Goal: Book appointment/travel/reservation

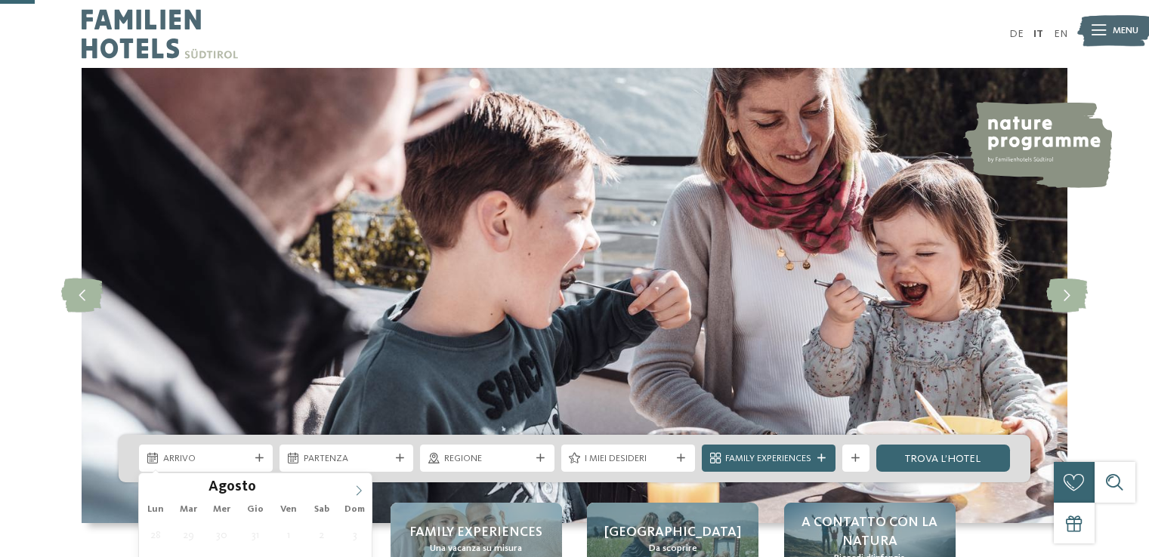
click at [354, 486] on icon at bounding box center [358, 491] width 11 height 11
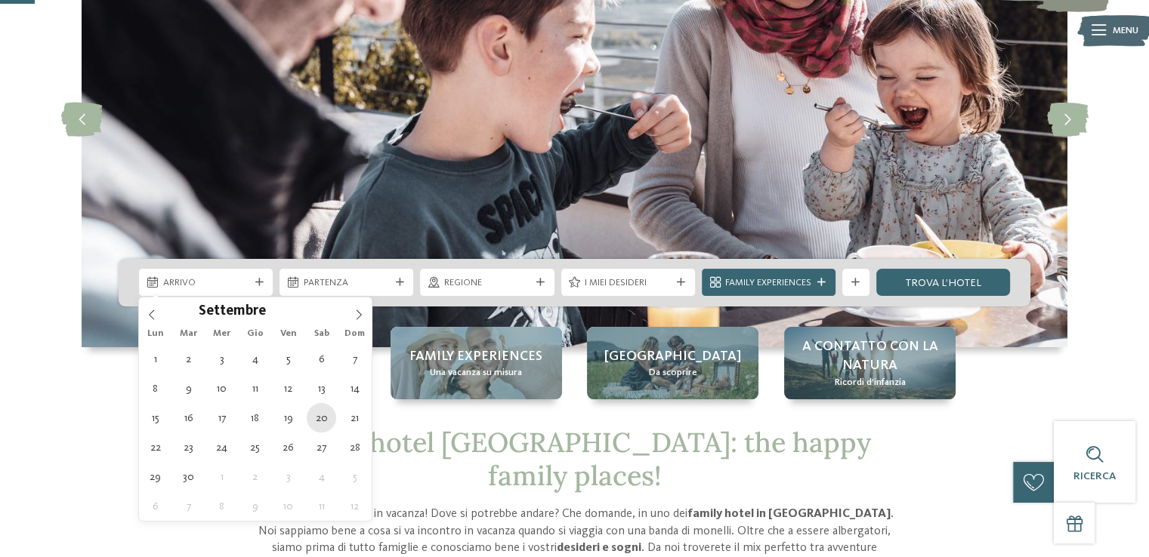
type div "[DATE]"
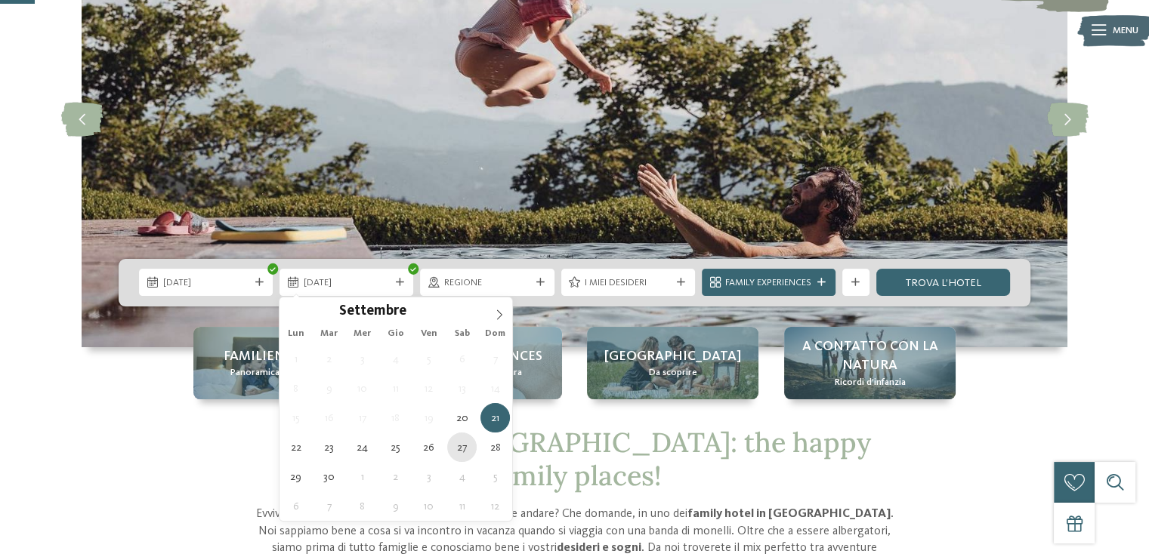
type div "[DATE]"
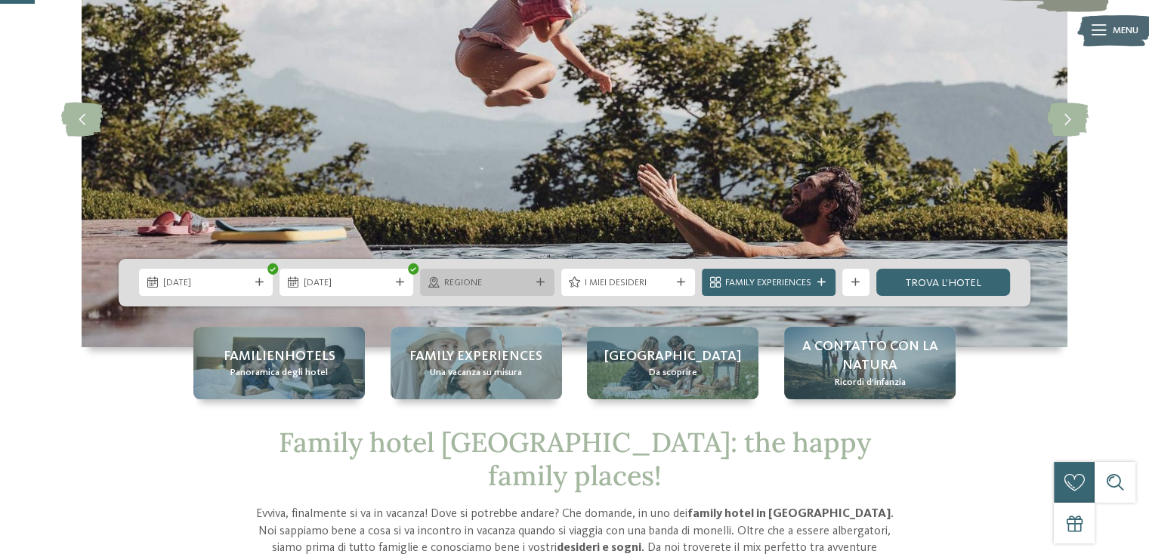
click at [498, 280] on span "Regione" at bounding box center [487, 283] width 86 height 14
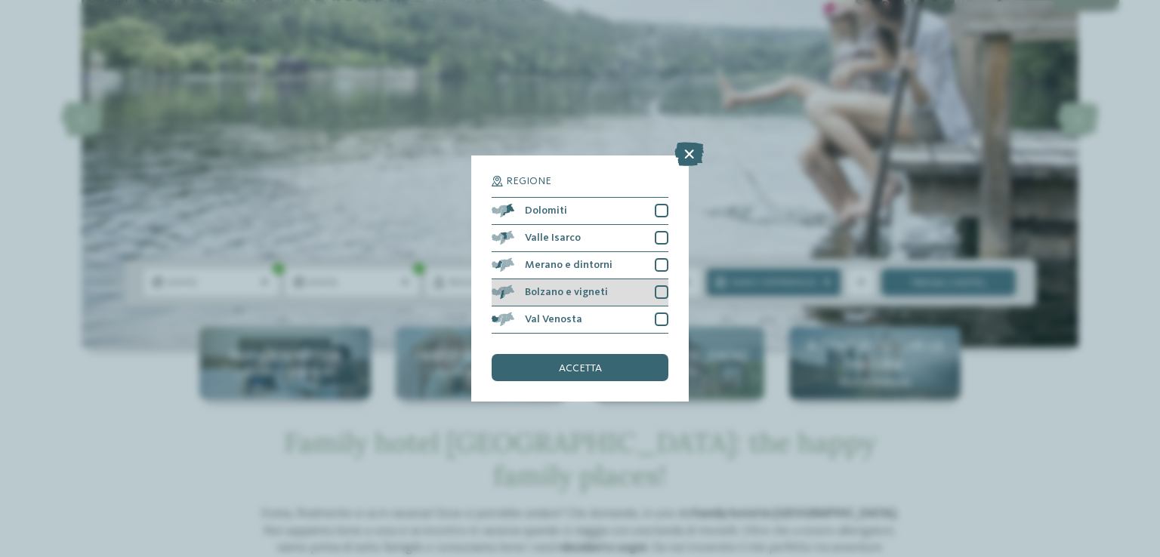
click at [591, 294] on span "Bolzano e vigneti" at bounding box center [566, 292] width 83 height 11
click at [596, 370] on span "accetta" at bounding box center [580, 368] width 43 height 11
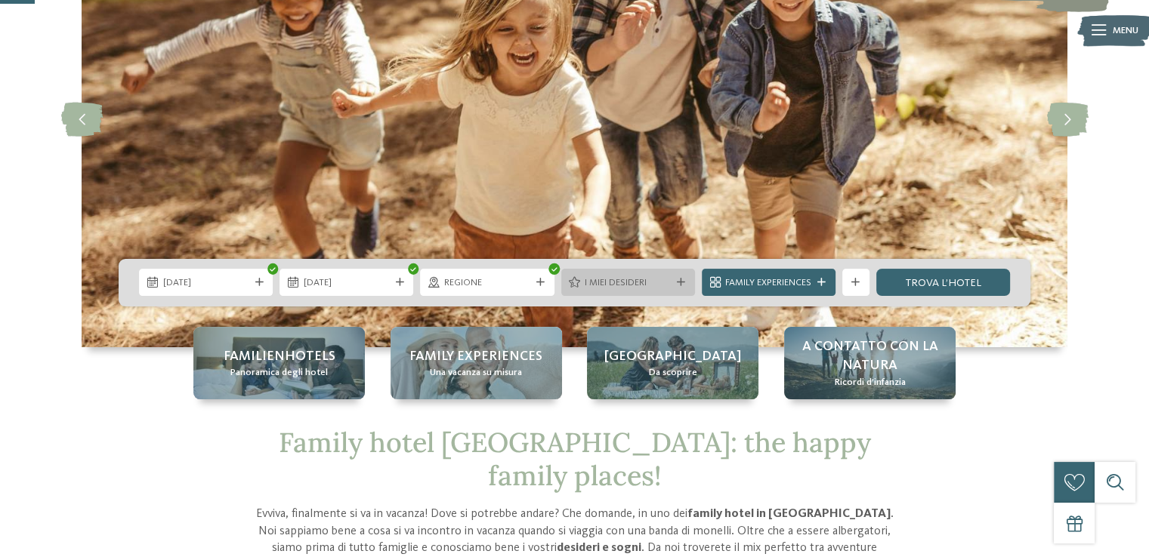
click at [629, 290] on div "I miei desideri" at bounding box center [628, 282] width 134 height 27
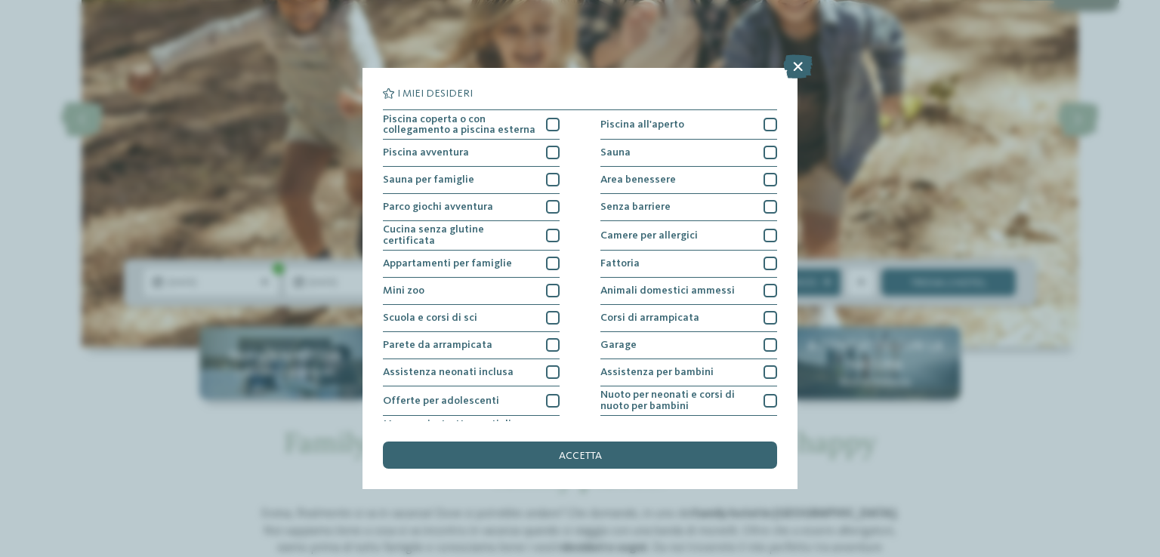
drag, startPoint x: 589, startPoint y: 466, endPoint x: 587, endPoint y: 457, distance: 9.3
click at [586, 461] on div "accetta" at bounding box center [580, 455] width 394 height 27
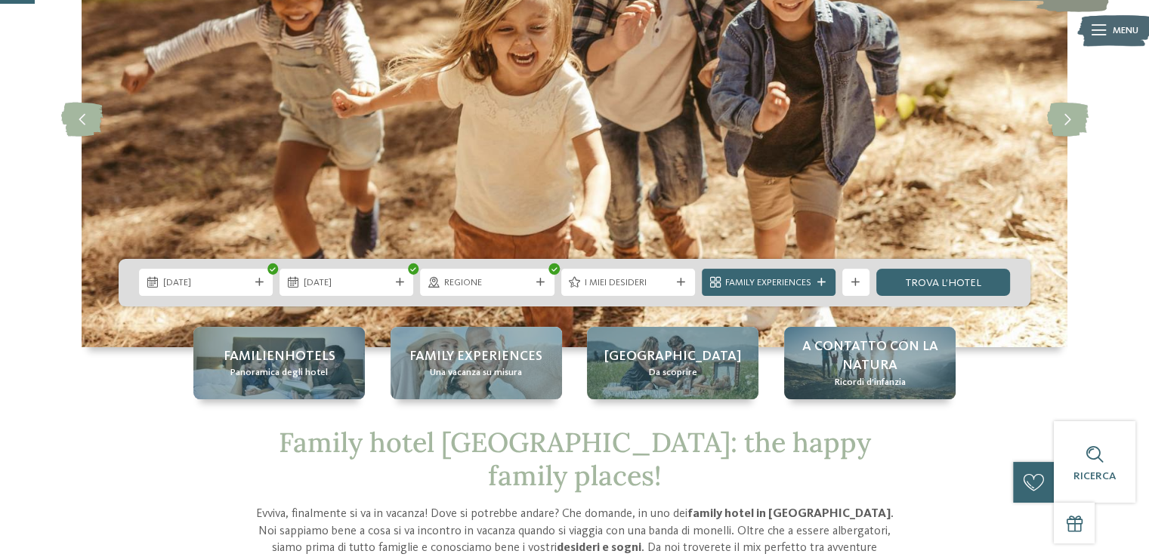
click at [587, 456] on span "Family hotel Alto Adige: the happy family places!" at bounding box center [574, 458] width 592 height 67
click at [760, 276] on span "Family Experiences" at bounding box center [768, 283] width 86 height 14
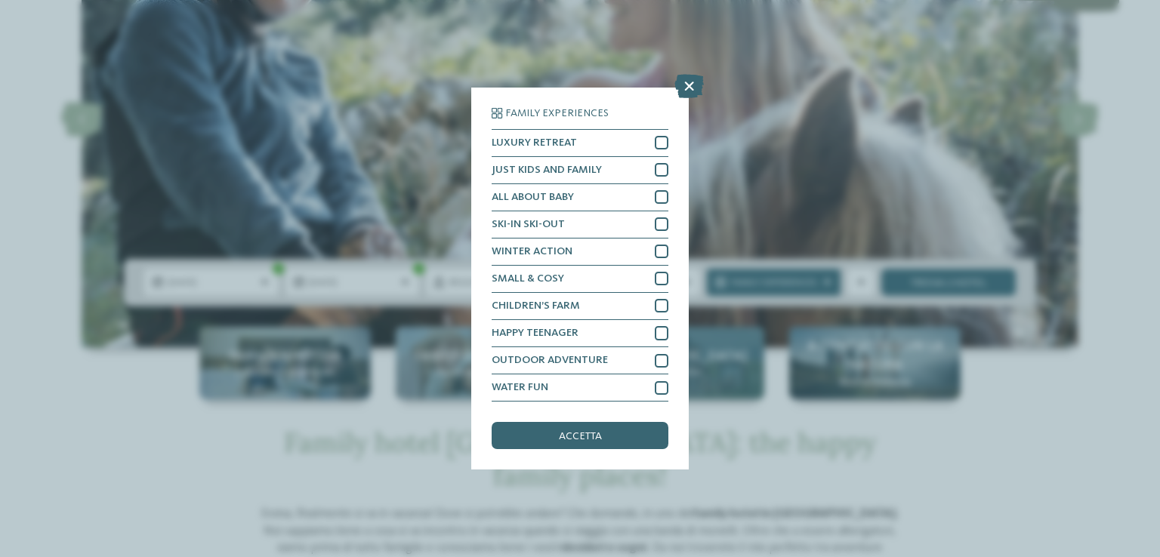
drag, startPoint x: 588, startPoint y: 434, endPoint x: 728, endPoint y: 354, distance: 161.0
click at [592, 433] on span "accetta" at bounding box center [580, 436] width 43 height 11
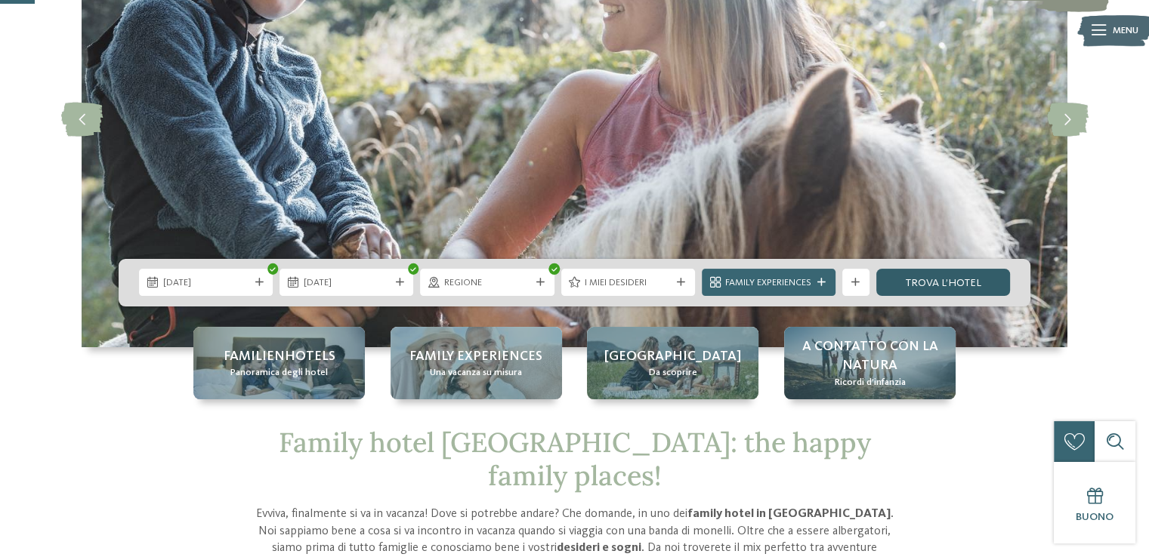
click at [934, 285] on link "trova l’hotel" at bounding box center [943, 282] width 134 height 27
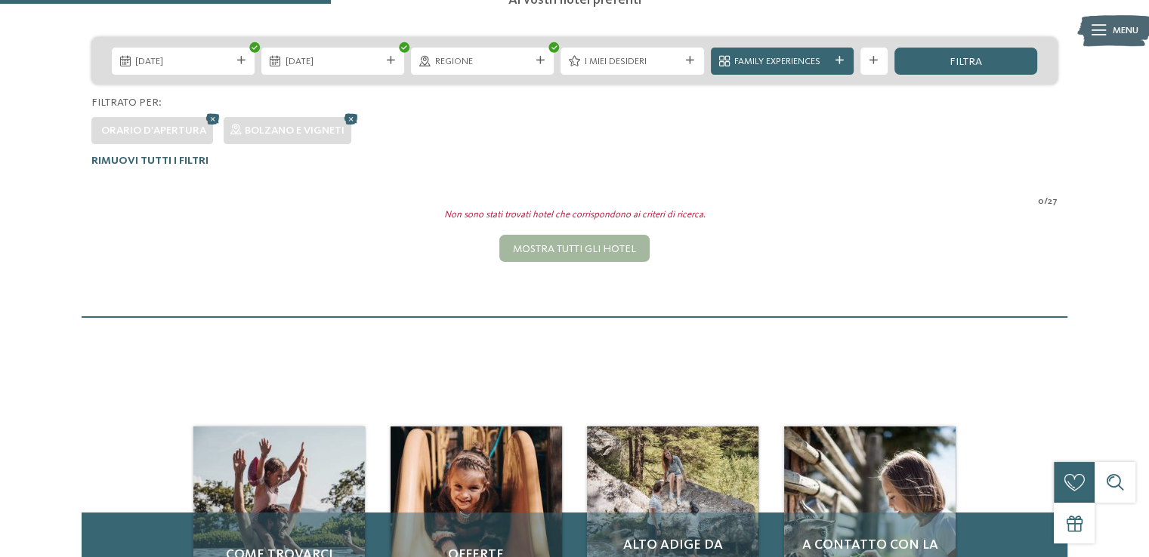
scroll to position [236, 0]
